Goal: Task Accomplishment & Management: Manage account settings

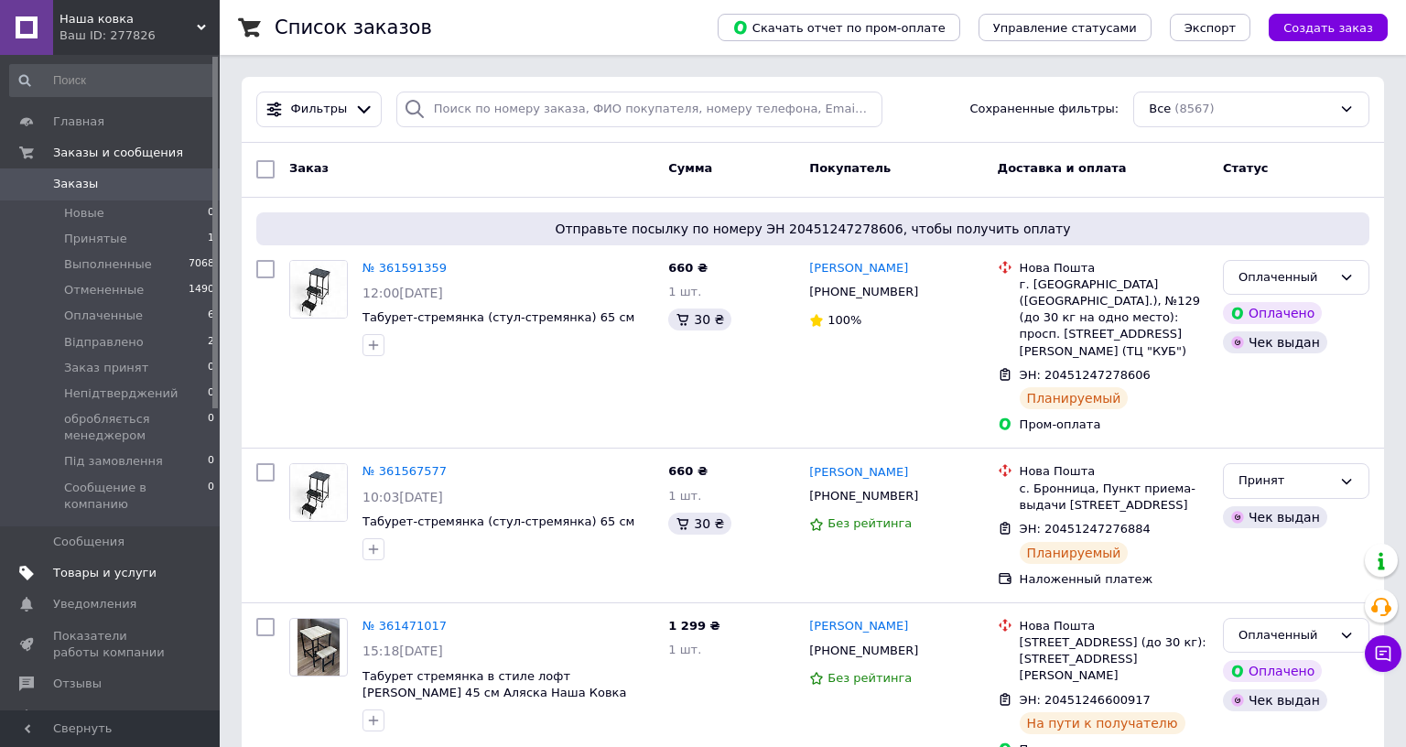
click at [114, 565] on span "Товары и услуги" at bounding box center [104, 573] width 103 height 16
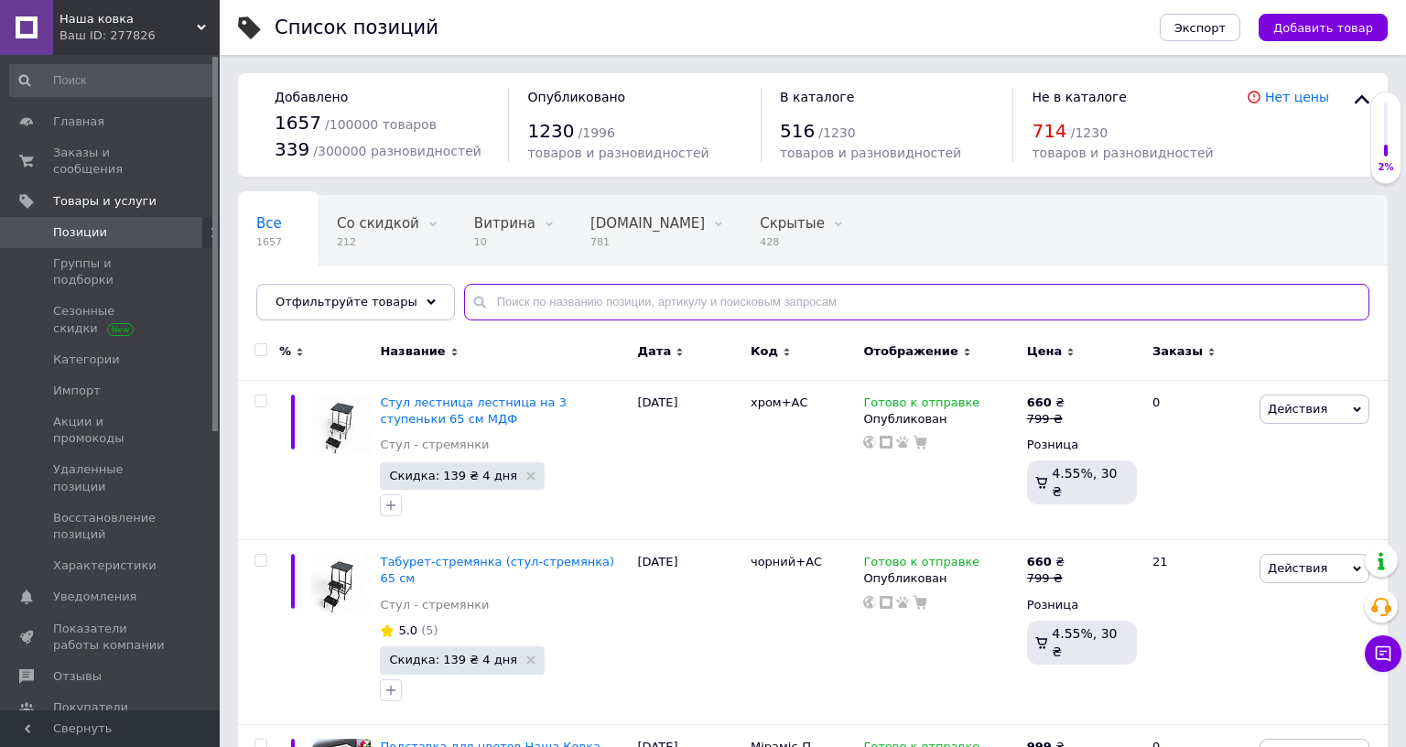
click at [559, 296] on input "text" at bounding box center [916, 302] width 905 height 37
paste input "2238"
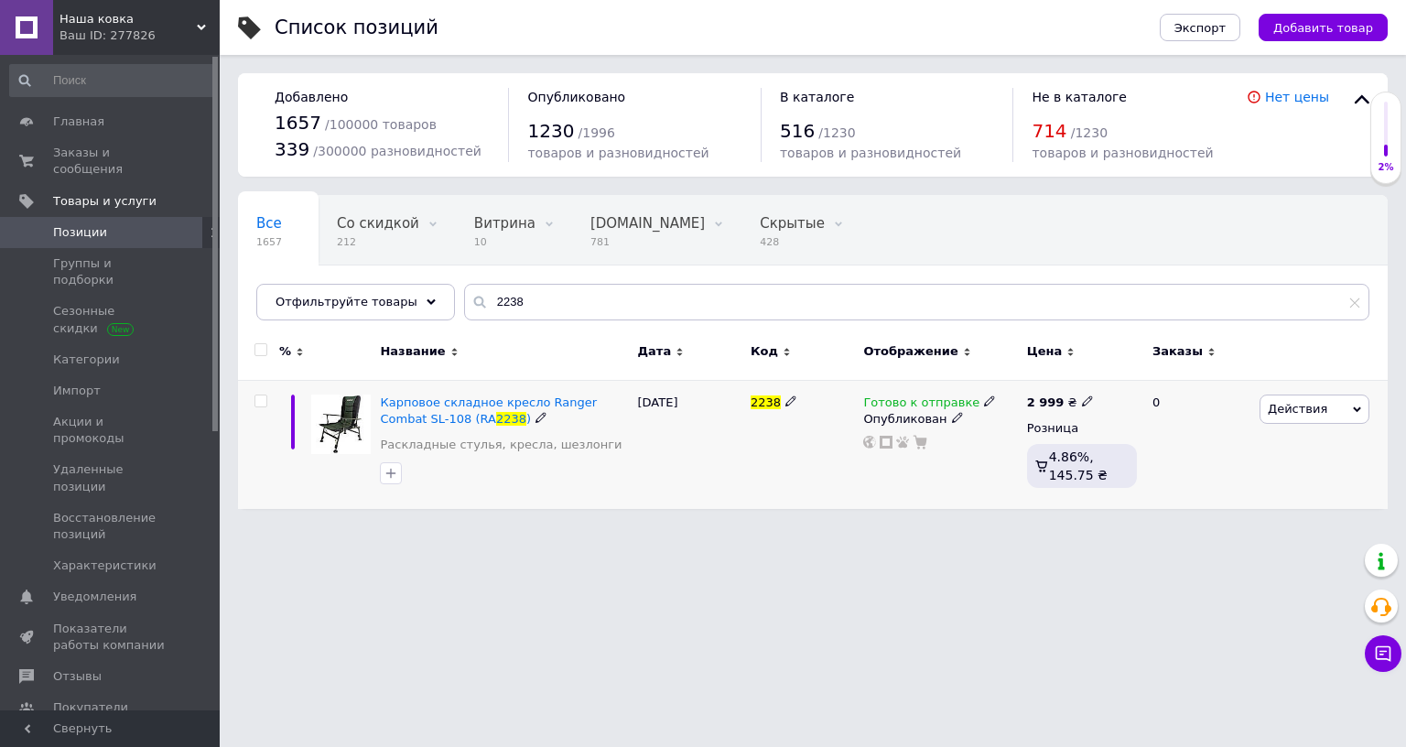
click at [984, 396] on icon at bounding box center [989, 400] width 11 height 11
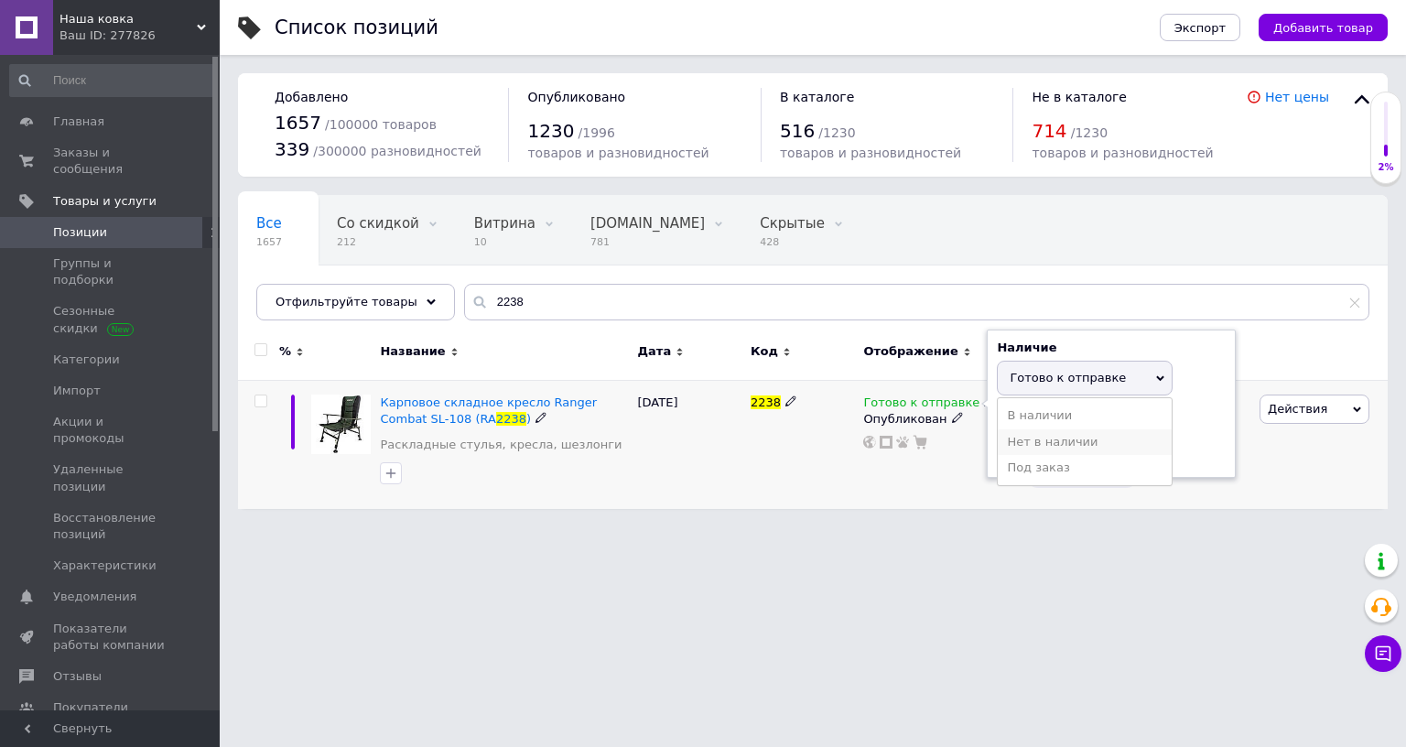
click at [1002, 437] on li "Нет в наличии" at bounding box center [1085, 442] width 174 height 26
click at [841, 456] on div "2238" at bounding box center [802, 444] width 113 height 129
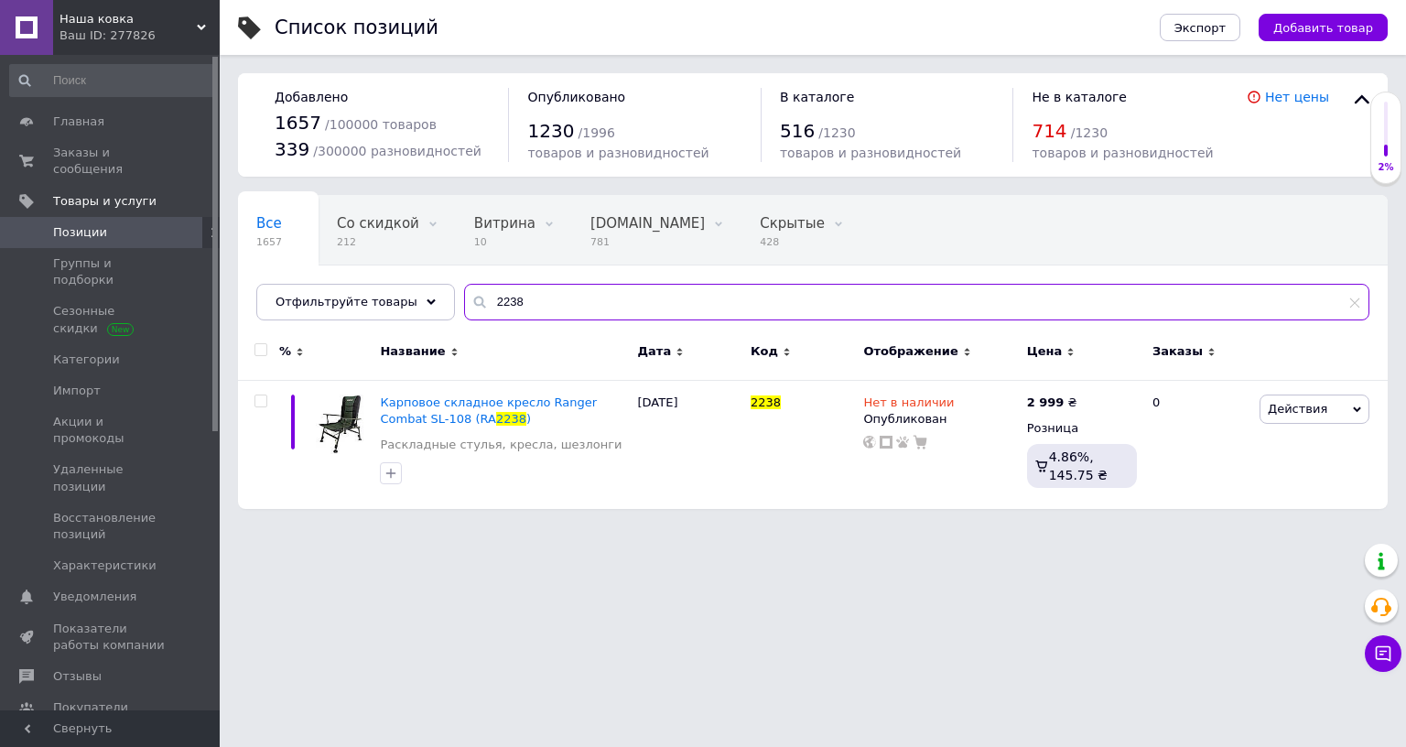
click at [436, 301] on div "Все 1657 Со скидкой 212 Удалить Редактировать Витрина 10 Удалить Редактировать …" at bounding box center [813, 257] width 1150 height 125
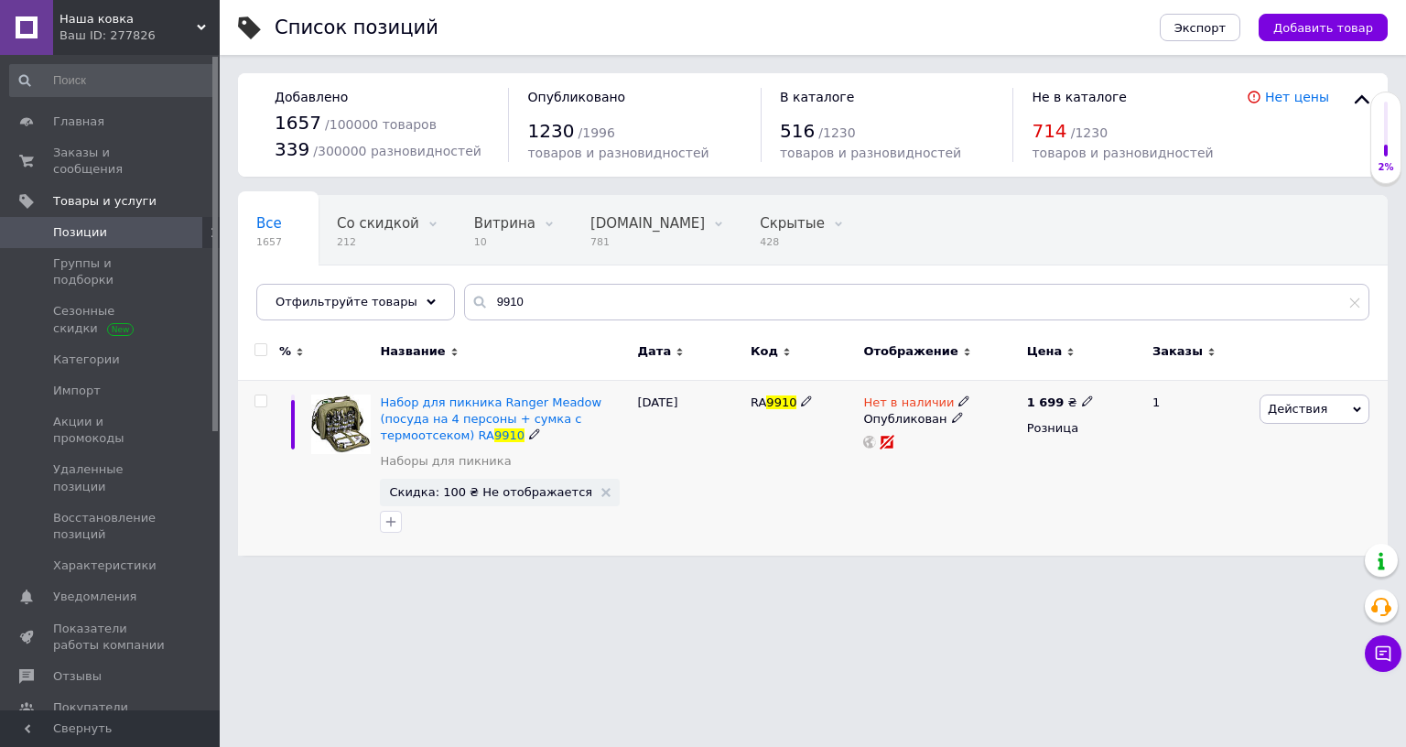
click at [956, 391] on div "Нет в наличии Опубликован" at bounding box center [940, 468] width 163 height 176
click at [959, 401] on icon at bounding box center [964, 400] width 11 height 11
click at [993, 412] on li "В наличии" at bounding box center [1063, 416] width 174 height 26
click at [786, 478] on div "RA 9910" at bounding box center [802, 468] width 113 height 176
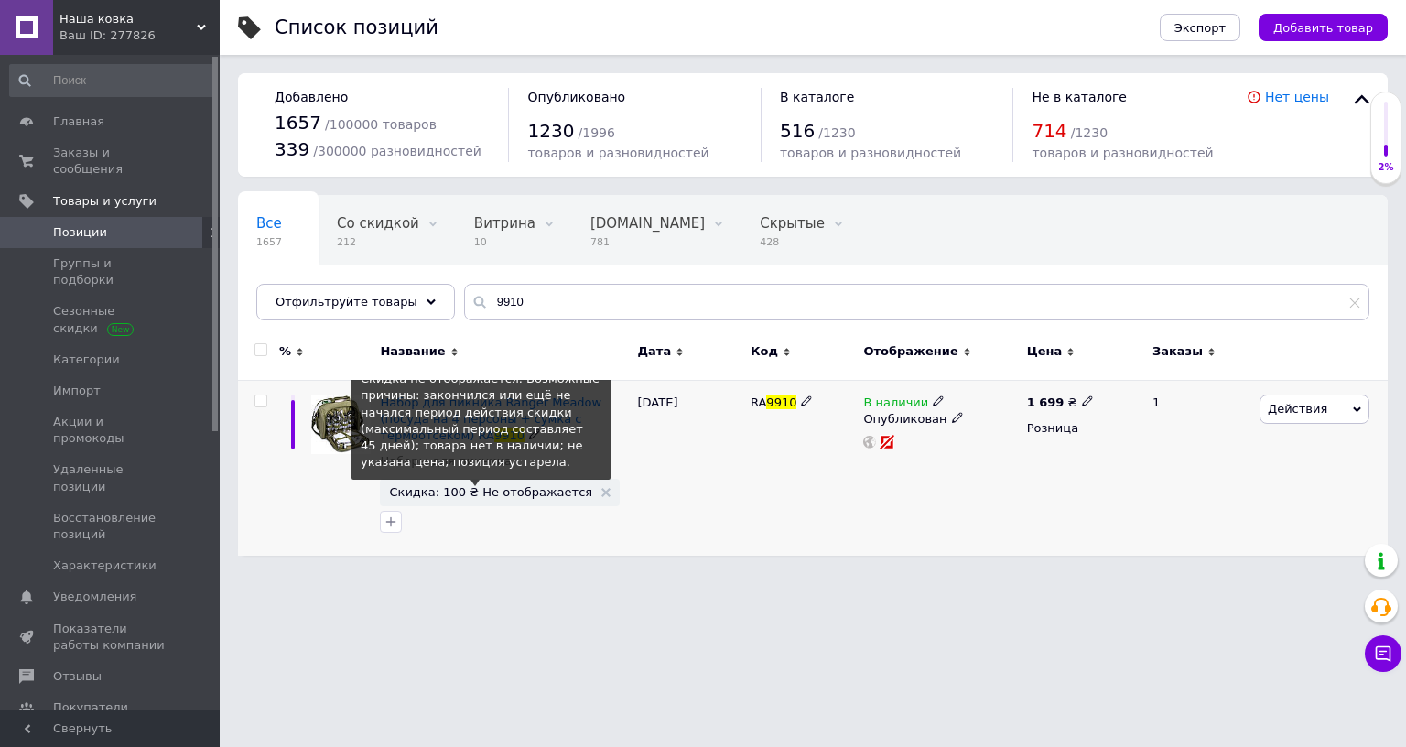
click at [506, 490] on span "Скидка: 100 ₴ Не отображается" at bounding box center [490, 492] width 203 height 12
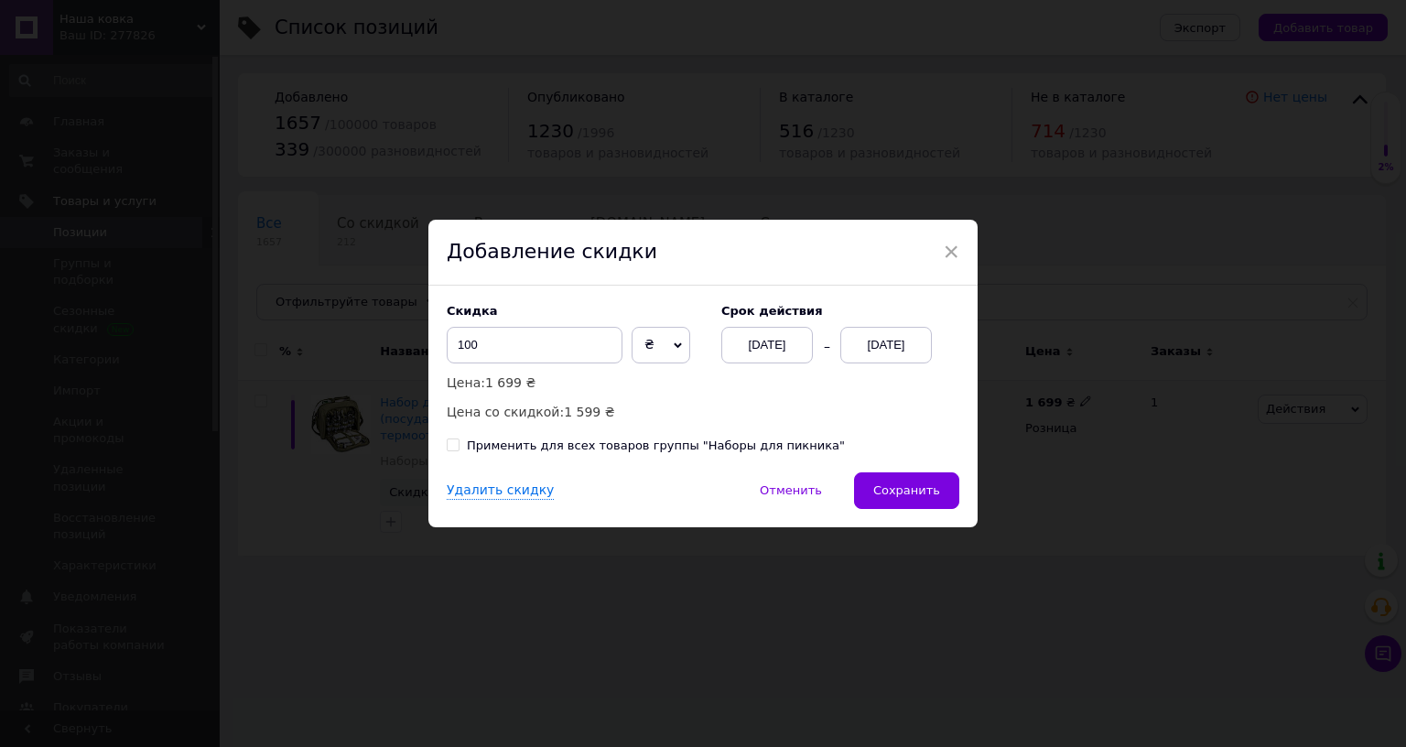
click at [887, 327] on div "[DATE]" at bounding box center [886, 345] width 92 height 37
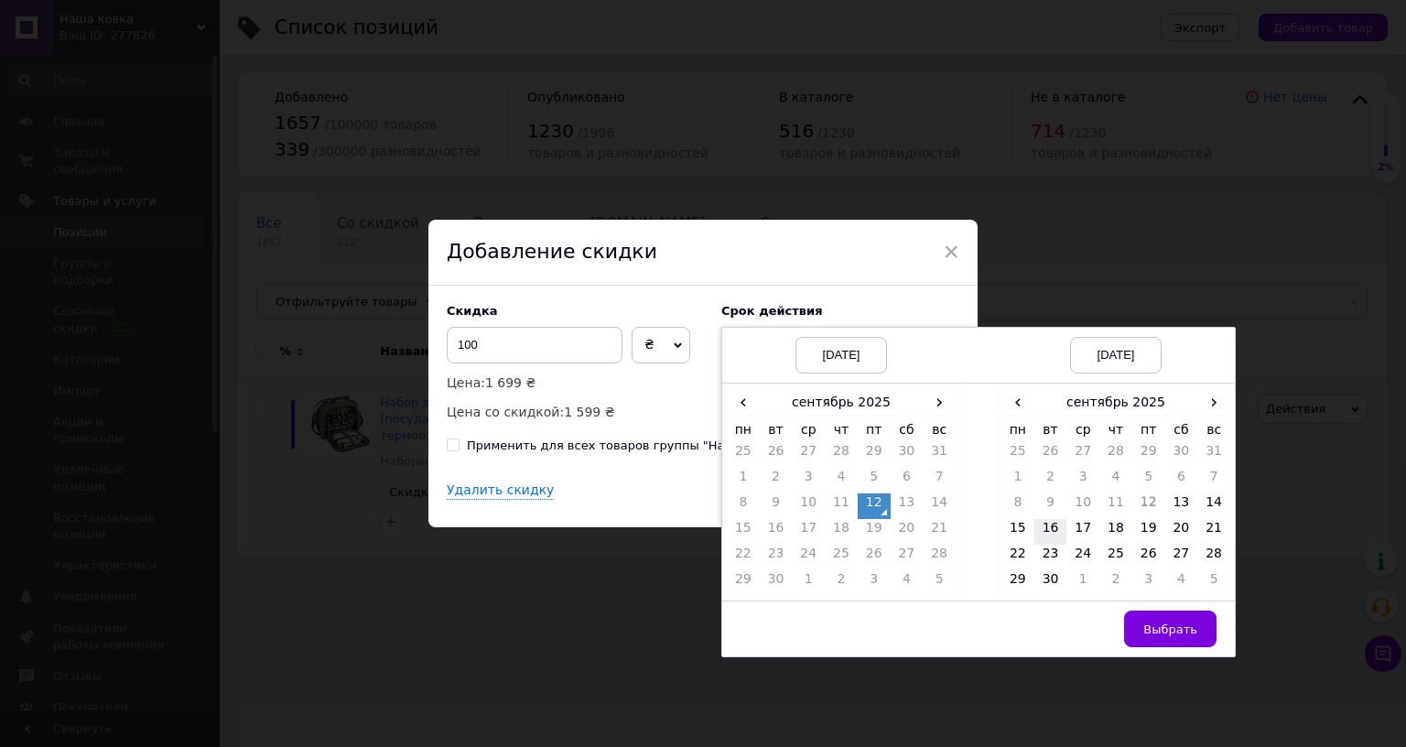
click at [1046, 519] on td "16" at bounding box center [1051, 532] width 33 height 26
drag, startPoint x: 1156, startPoint y: 578, endPoint x: 1091, endPoint y: 530, distance: 80.6
click at [1156, 611] on button "Выбрать" at bounding box center [1170, 629] width 92 height 37
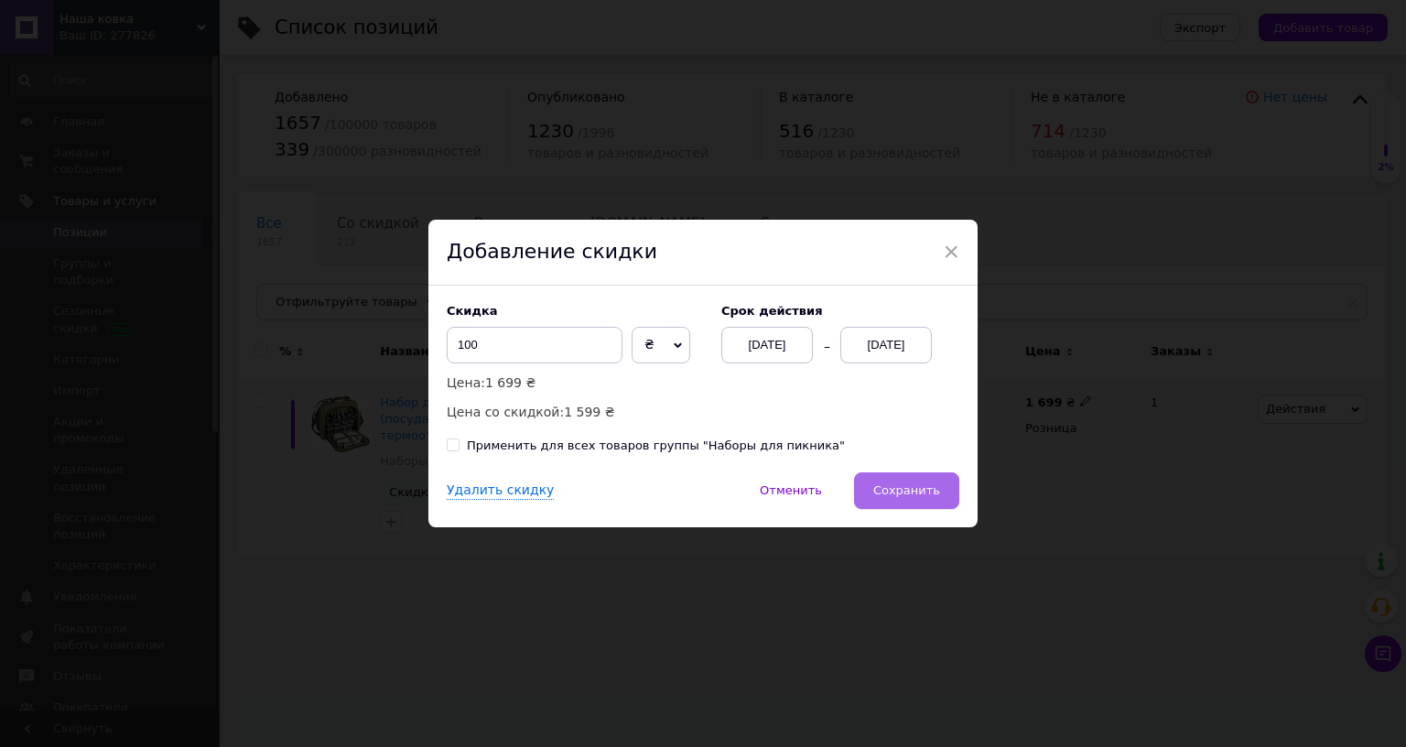
click at [910, 483] on span "Сохранить" at bounding box center [906, 490] width 67 height 14
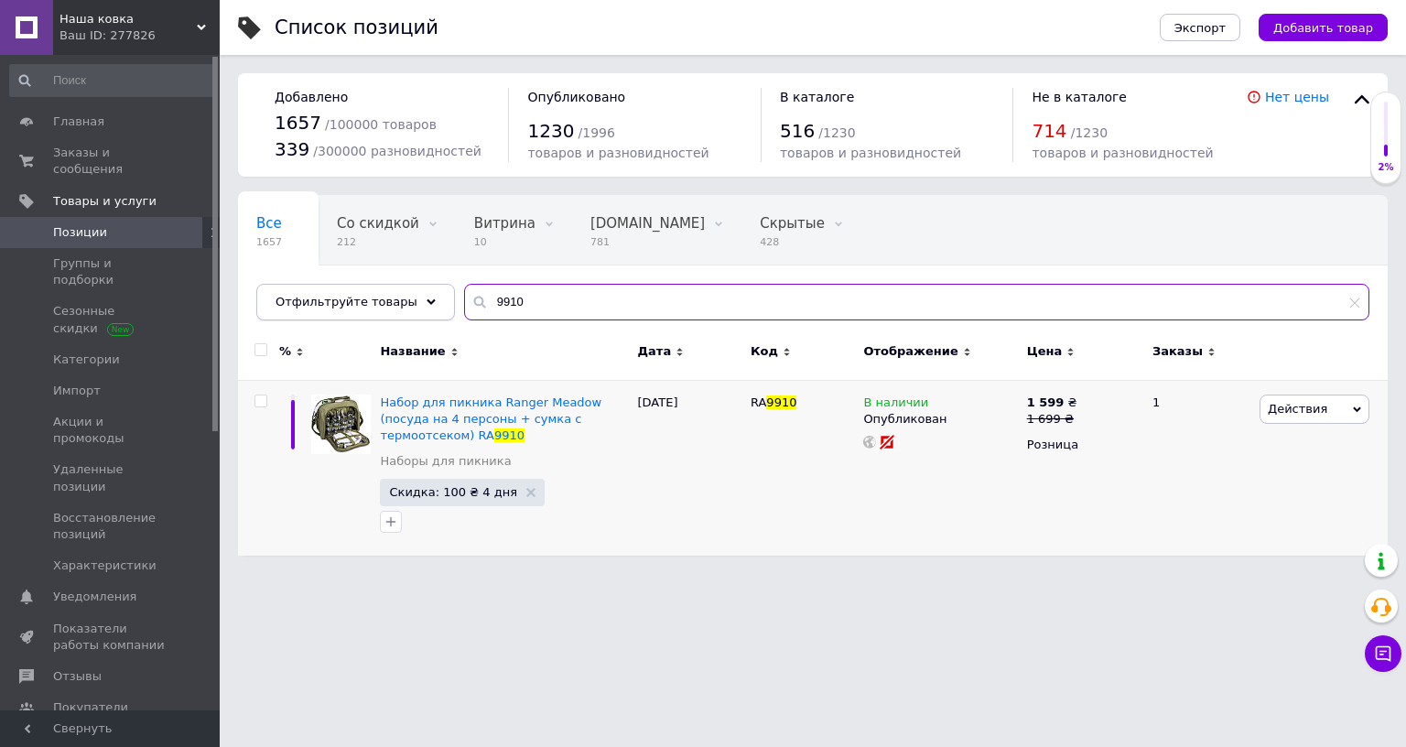
drag, startPoint x: 471, startPoint y: 315, endPoint x: 402, endPoint y: 313, distance: 69.6
click at [384, 317] on div "Отфильтруйте товары 9910" at bounding box center [812, 302] width 1113 height 37
paste input "Tela-Ч-40П"
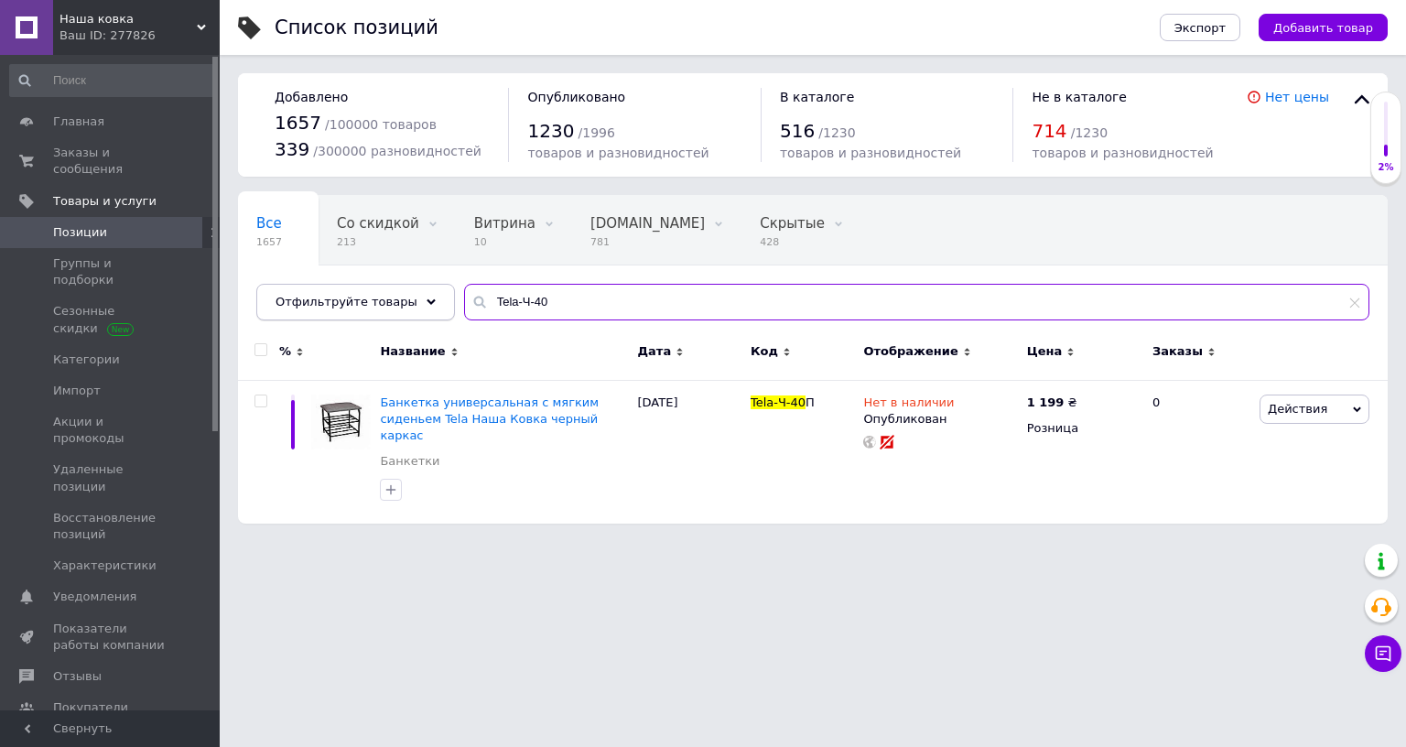
click at [414, 308] on div "Отфильтруйте товары Tela-Ч-40" at bounding box center [812, 302] width 1113 height 37
click at [534, 299] on input "Tela-Ч-40" at bounding box center [916, 302] width 905 height 37
drag, startPoint x: 556, startPoint y: 305, endPoint x: 390, endPoint y: 303, distance: 165.7
click at [393, 303] on div "Отфильтруйте товары Tela-Ч-40" at bounding box center [812, 302] width 1113 height 37
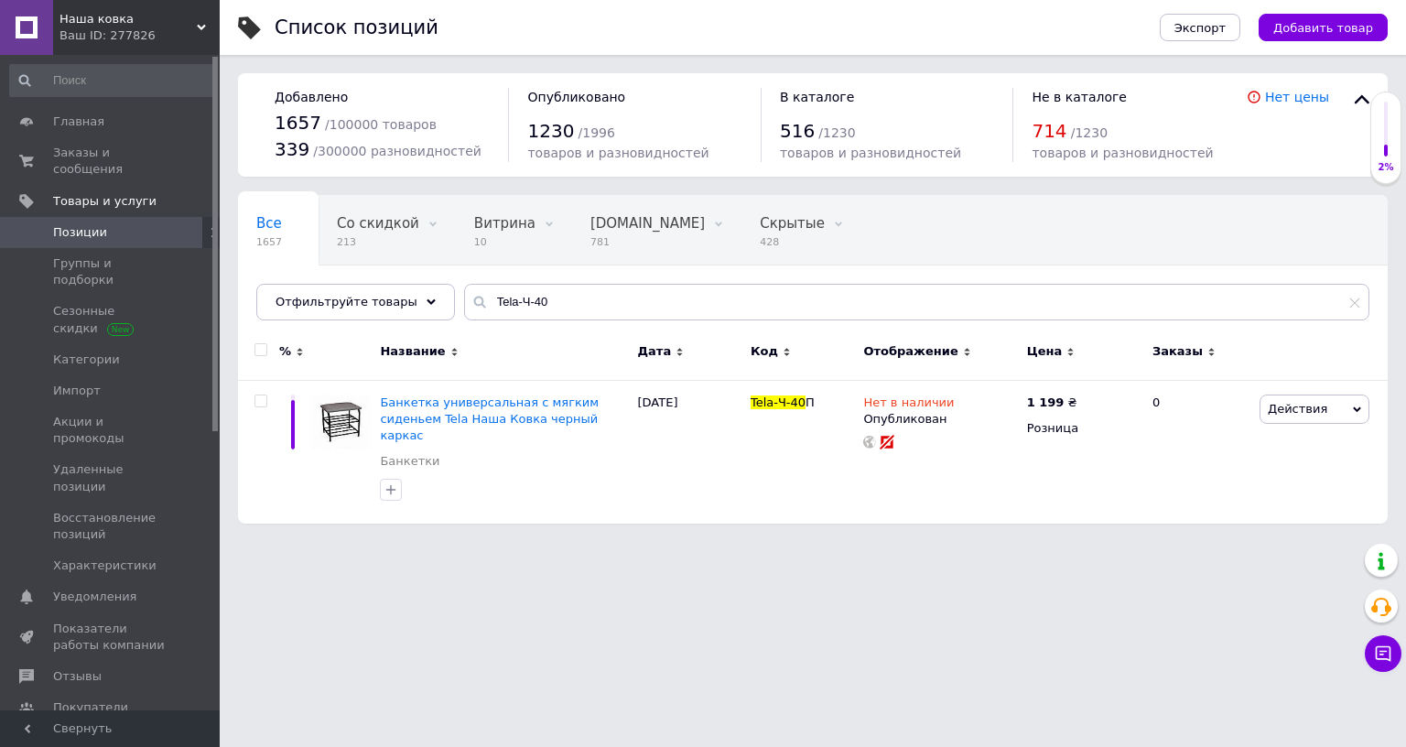
drag, startPoint x: 558, startPoint y: 282, endPoint x: 436, endPoint y: 299, distance: 123.9
click at [436, 299] on div "Все 1657 Со скидкой 213 Удалить Редактировать Витрина 10 Удалить Редактировать …" at bounding box center [813, 266] width 1150 height 151
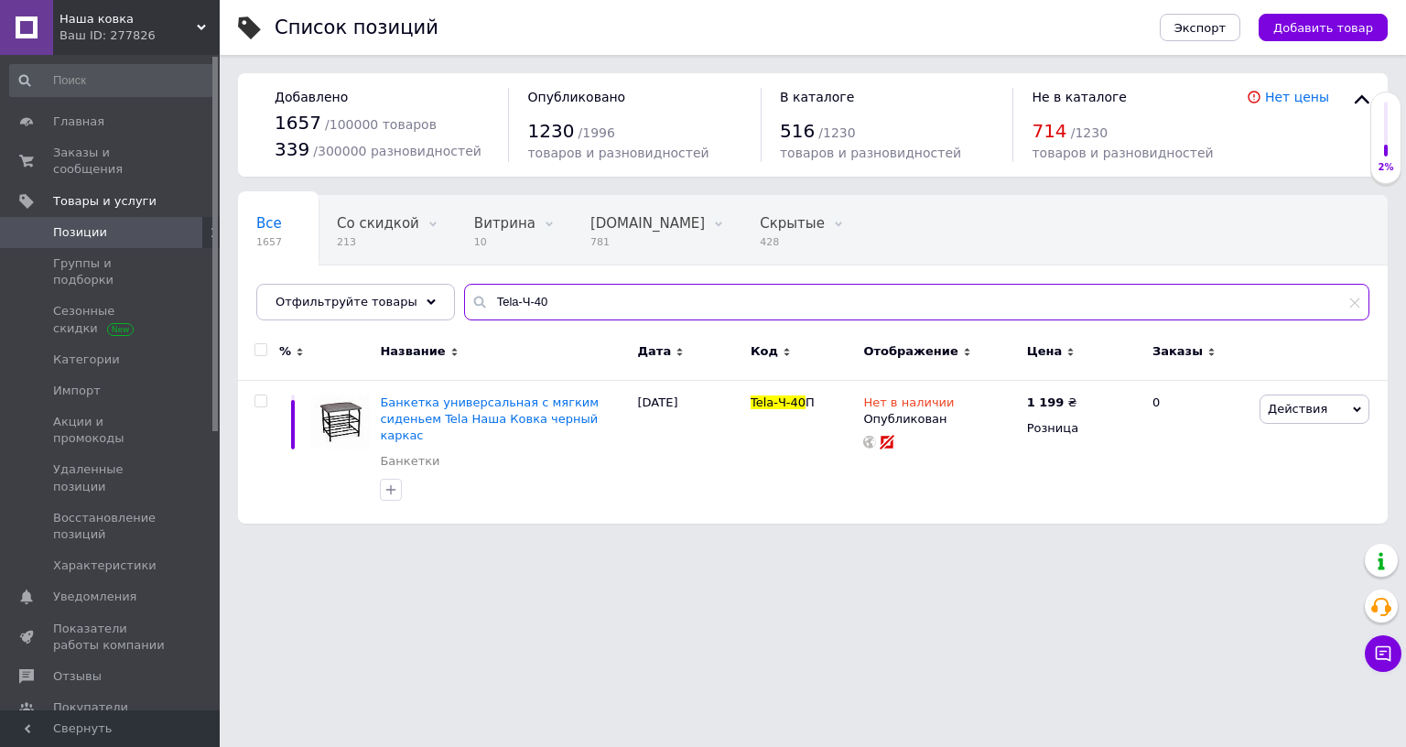
drag, startPoint x: 540, startPoint y: 297, endPoint x: 435, endPoint y: 313, distance: 106.6
click at [435, 313] on div "Все 1657 Со скидкой 213 Удалить Редактировать Витрина 10 Удалить Редактировать …" at bounding box center [813, 257] width 1150 height 125
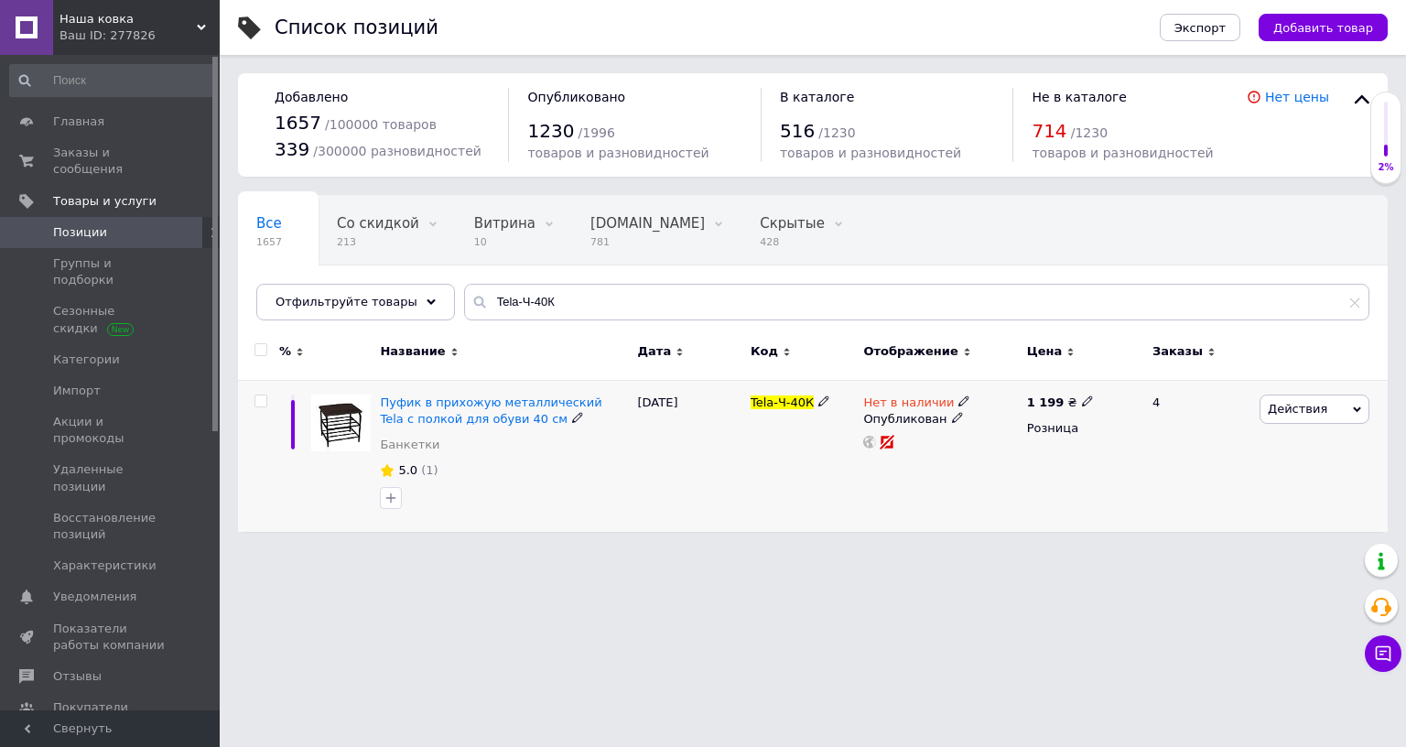
click at [959, 394] on span at bounding box center [964, 400] width 11 height 13
click at [984, 464] on li "Готово к отправке" at bounding box center [1063, 468] width 174 height 26
drag, startPoint x: 780, startPoint y: 493, endPoint x: 761, endPoint y: 419, distance: 75.7
click at [780, 492] on div "Tela-Ч-40К" at bounding box center [802, 456] width 113 height 152
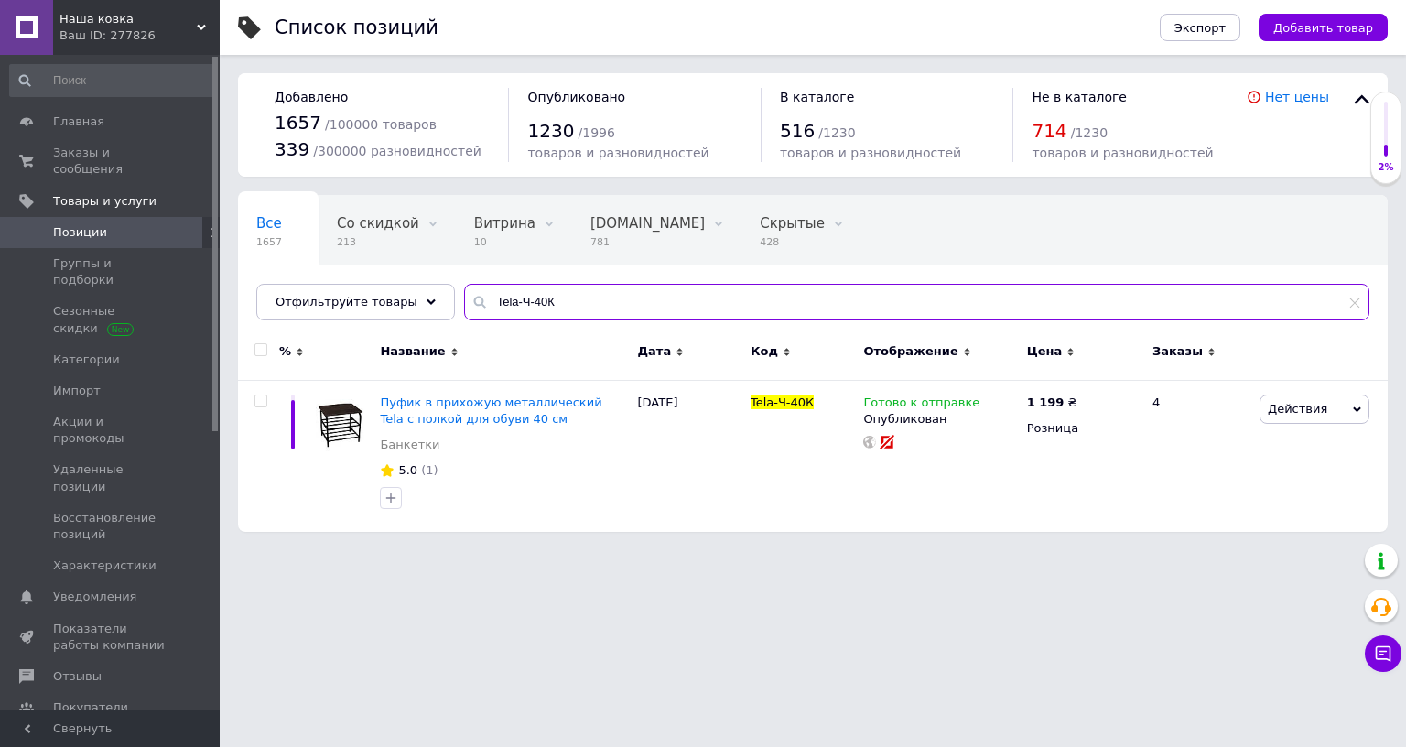
drag, startPoint x: 569, startPoint y: 303, endPoint x: 524, endPoint y: 303, distance: 44.9
click at [524, 303] on input "Tela-Ч-40К" at bounding box center [916, 302] width 905 height 37
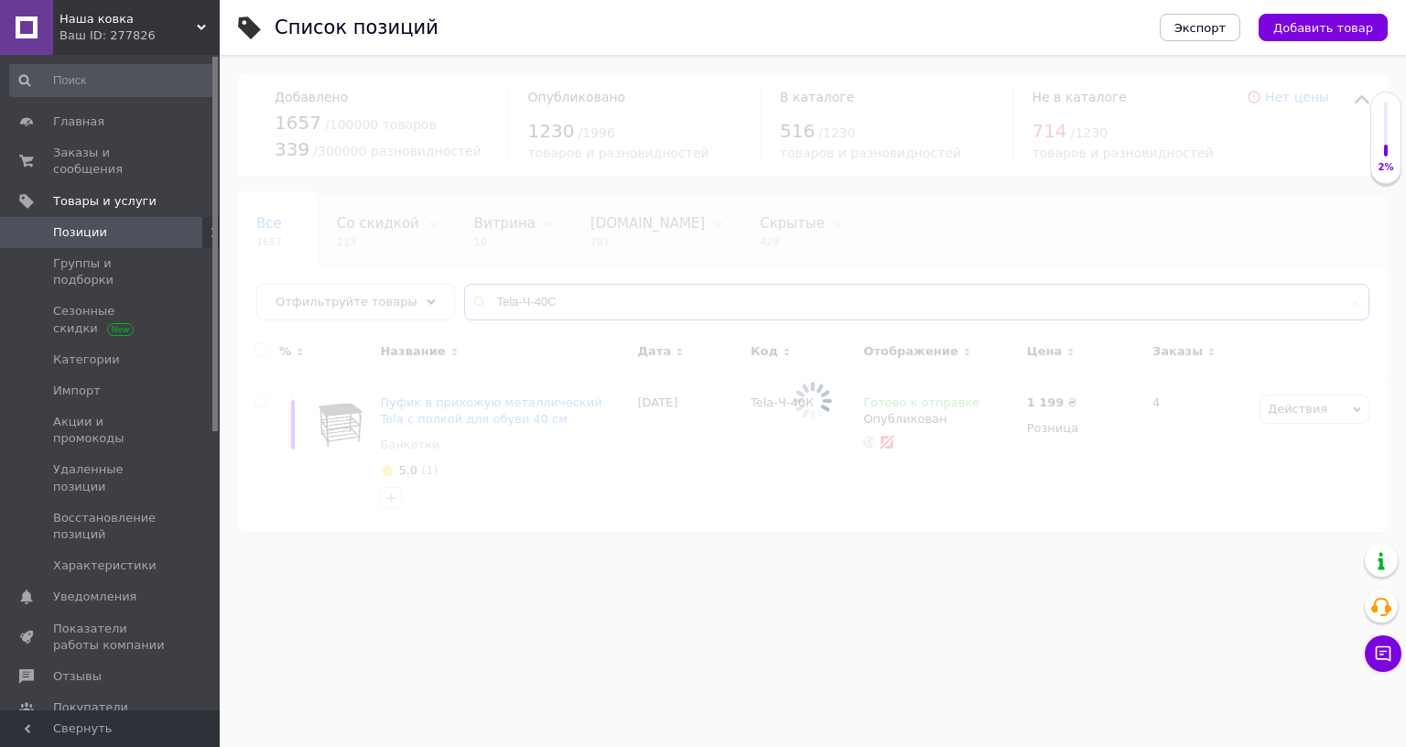
type input "Tela-Ч-40С"
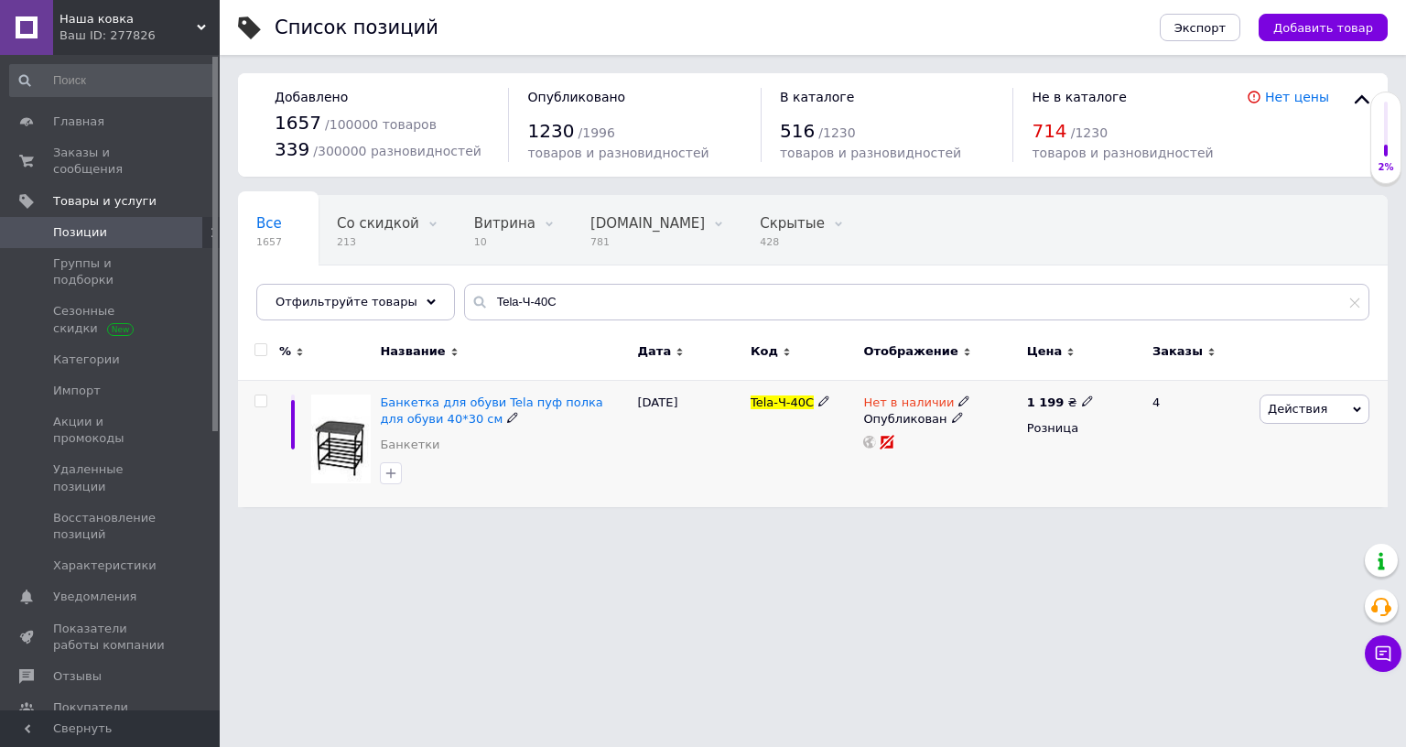
click at [959, 396] on div "Нет в наличии" at bounding box center [940, 403] width 154 height 16
click at [959, 402] on icon at bounding box center [964, 400] width 11 height 11
click at [1001, 459] on li "Готово к отправке" at bounding box center [1063, 468] width 174 height 26
click at [775, 469] on div "Tela-Ч-40С" at bounding box center [802, 443] width 113 height 127
